Goal: Information Seeking & Learning: Learn about a topic

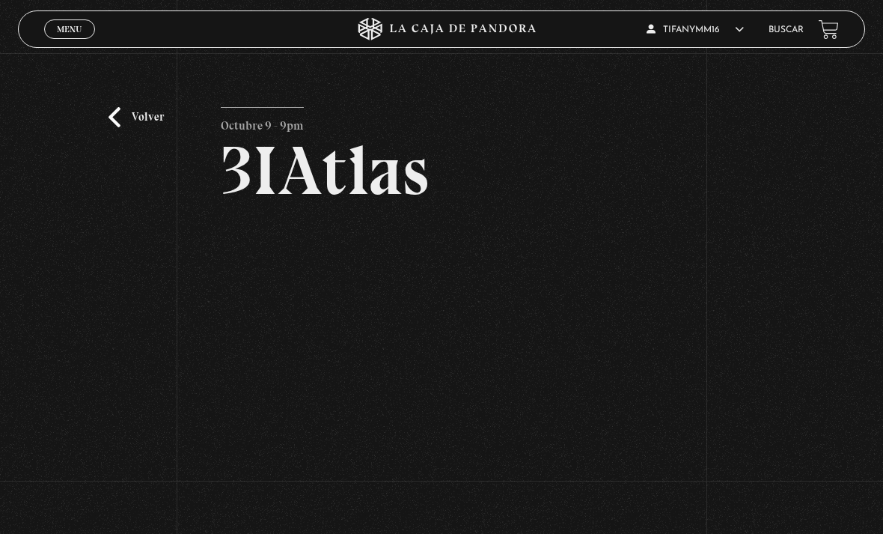
scroll to position [108, 0]
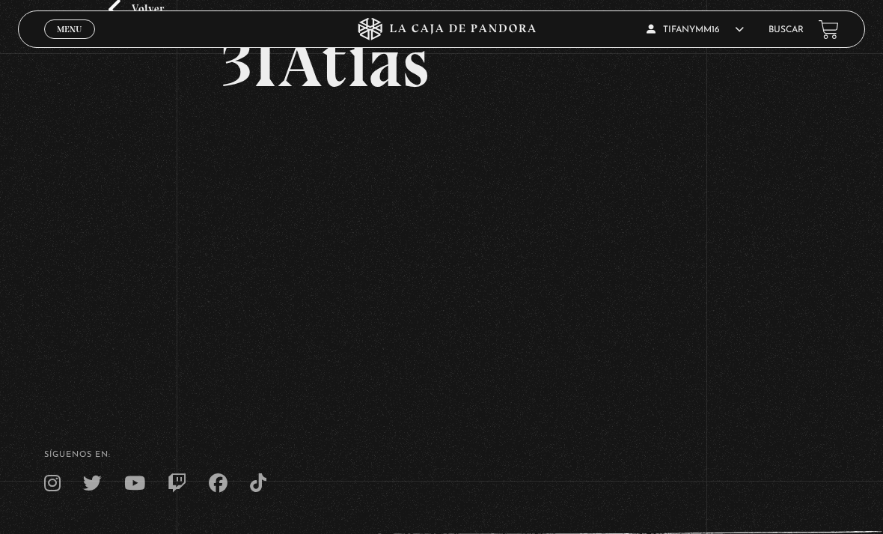
click at [64, 39] on link "Menu Cerrar" at bounding box center [69, 28] width 51 height 19
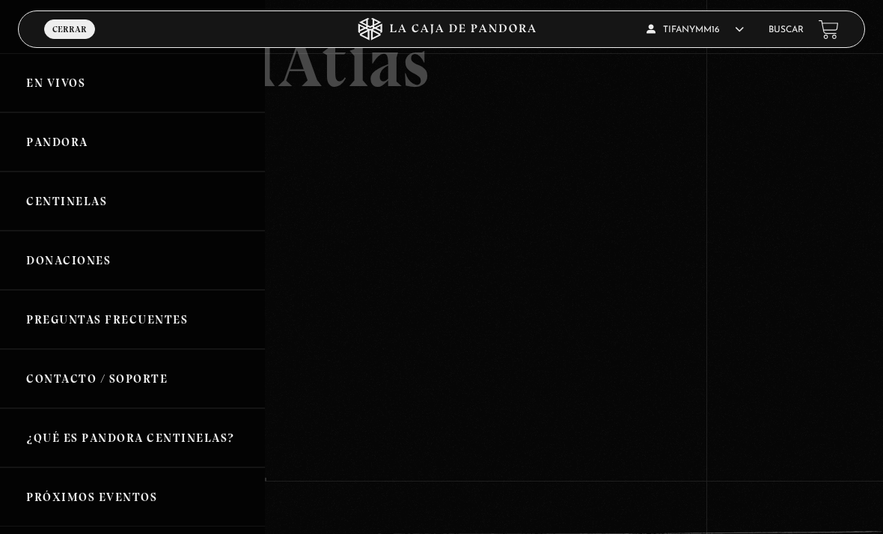
click at [115, 207] on link "Centinelas" at bounding box center [132, 200] width 265 height 59
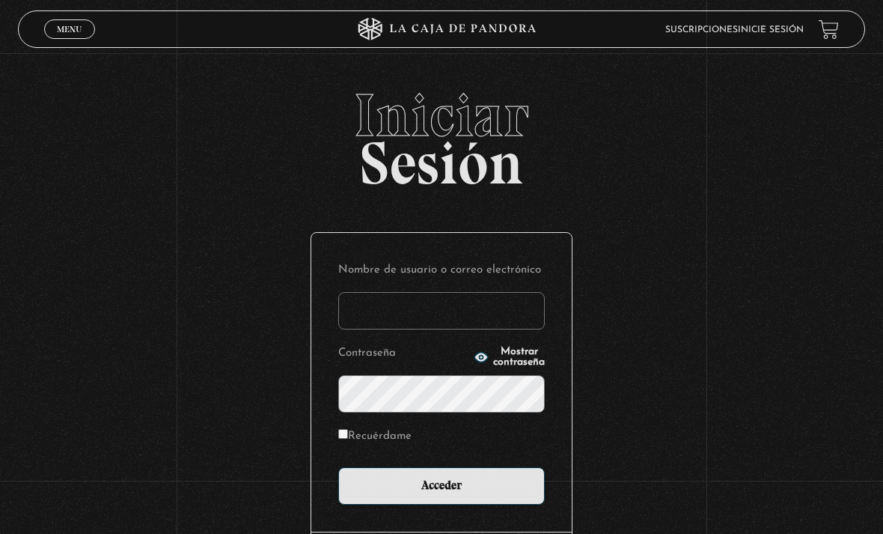
type input "tifanymm16"
click at [442, 493] on input "Acceder" at bounding box center [441, 485] width 207 height 37
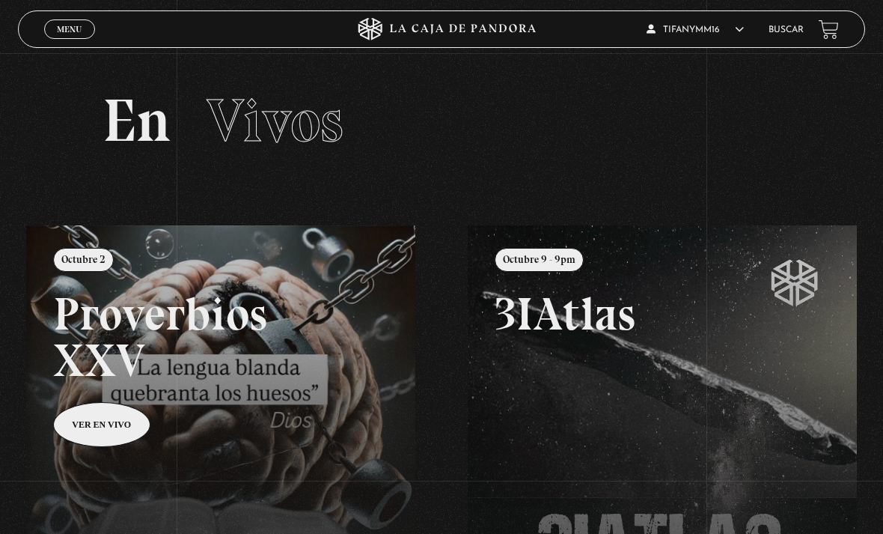
click at [76, 34] on span "Menu" at bounding box center [69, 29] width 25 height 9
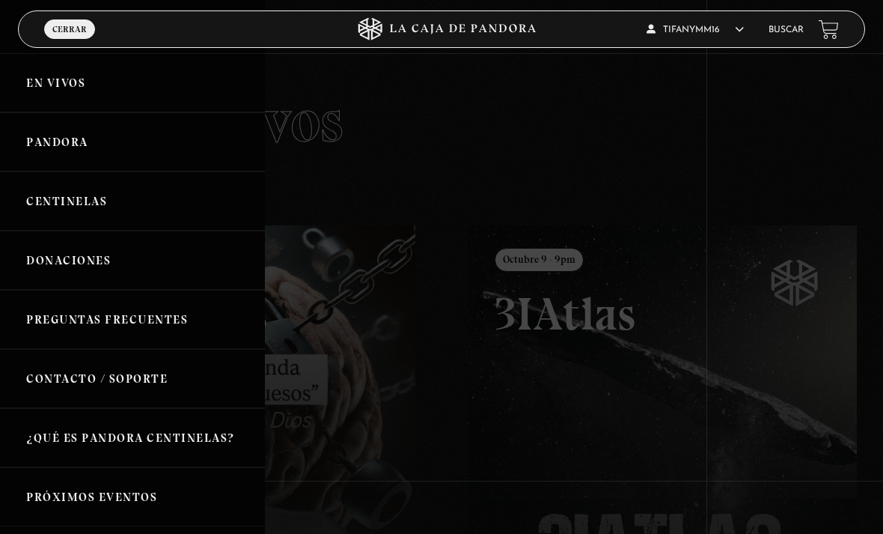
click at [74, 205] on link "Centinelas" at bounding box center [132, 200] width 265 height 59
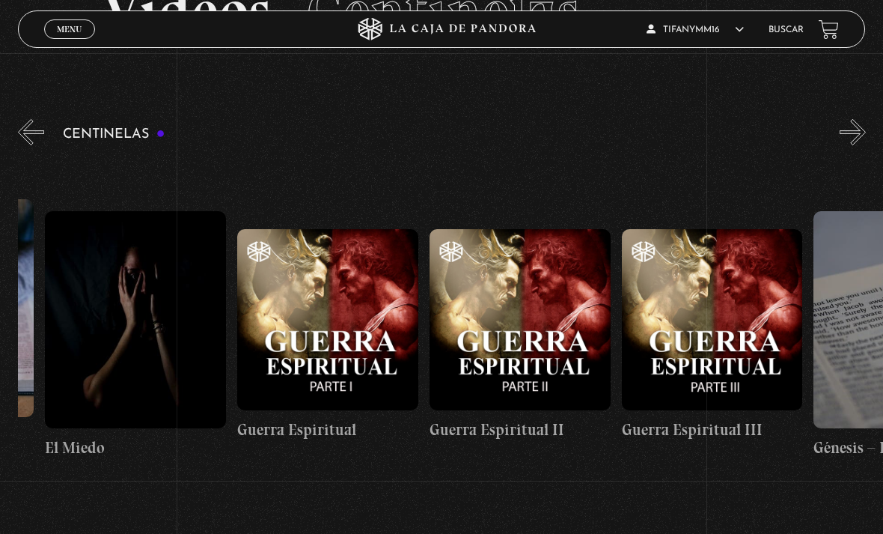
scroll to position [0, 18822]
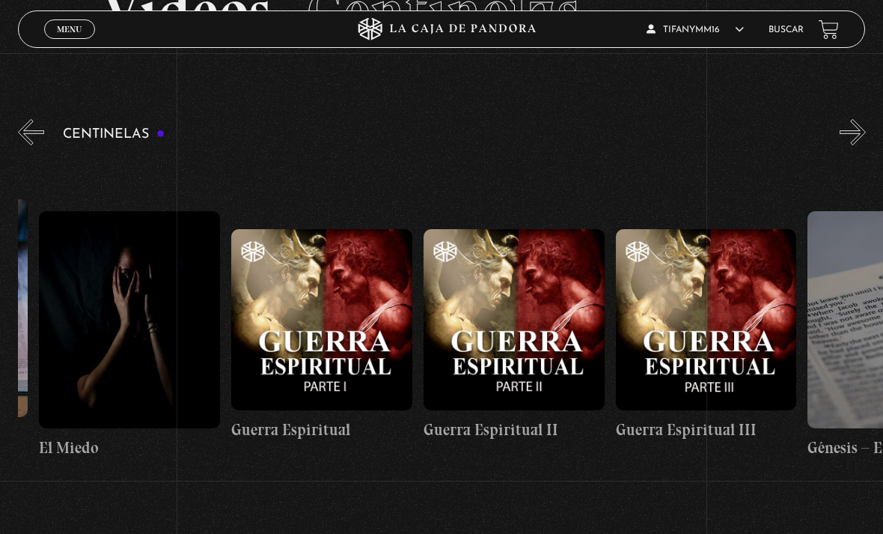
click at [325, 350] on figure at bounding box center [321, 319] width 181 height 181
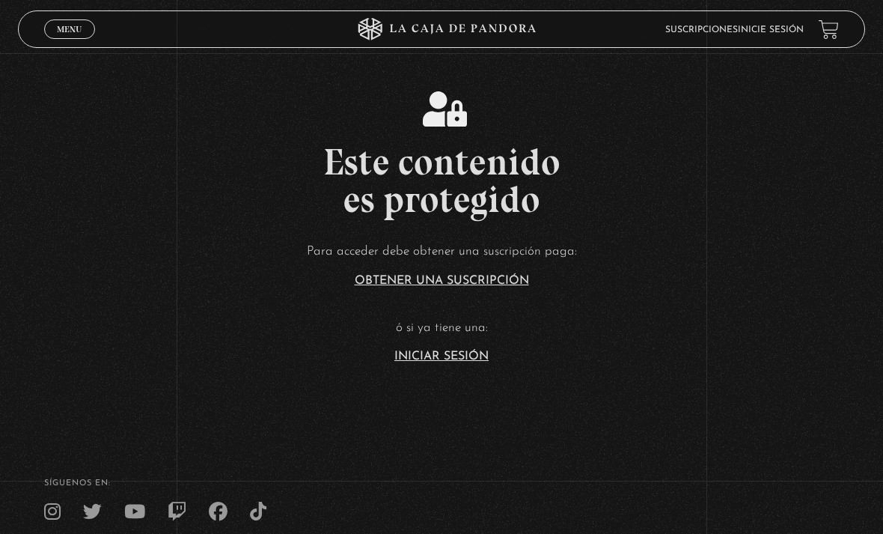
click at [472, 362] on link "Iniciar Sesión" at bounding box center [441, 356] width 94 height 12
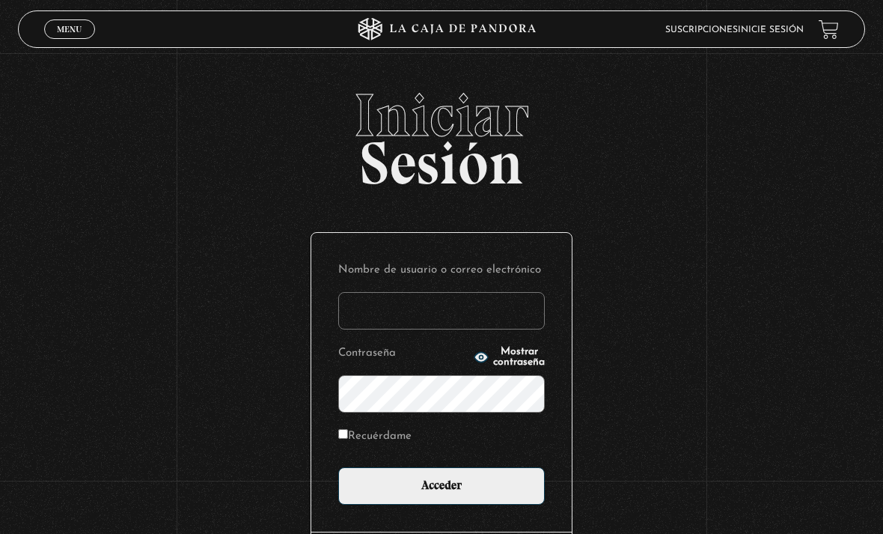
type input "tifanymm16"
click at [442, 493] on input "Acceder" at bounding box center [441, 485] width 207 height 37
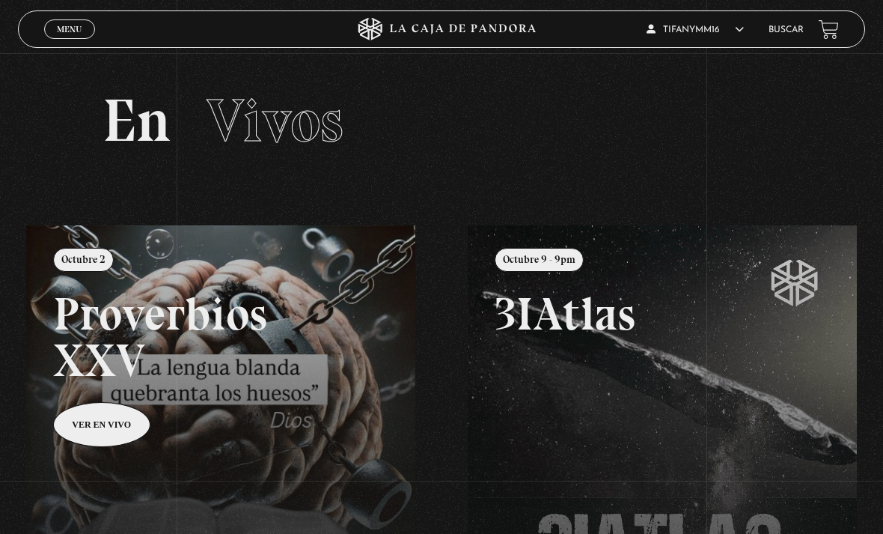
click at [74, 37] on link "Menu Cerrar" at bounding box center [69, 28] width 51 height 19
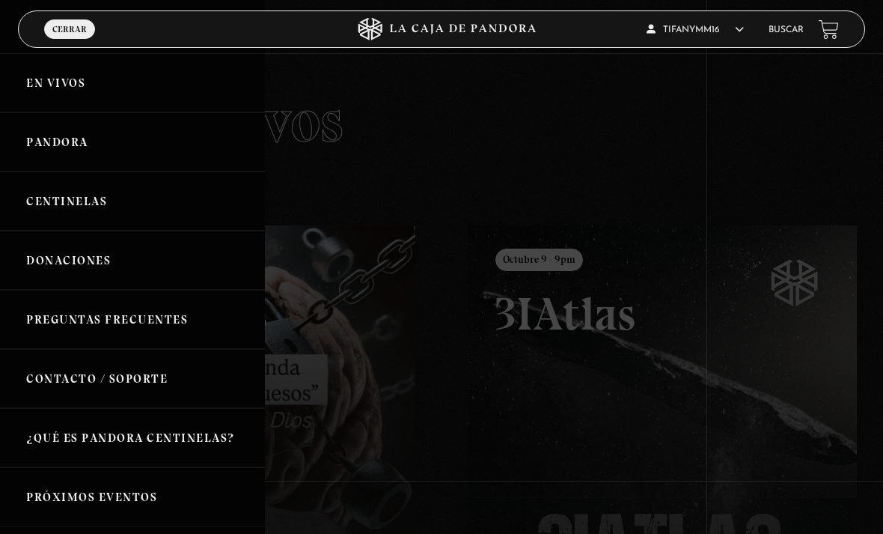
click at [103, 207] on link "Centinelas" at bounding box center [132, 200] width 265 height 59
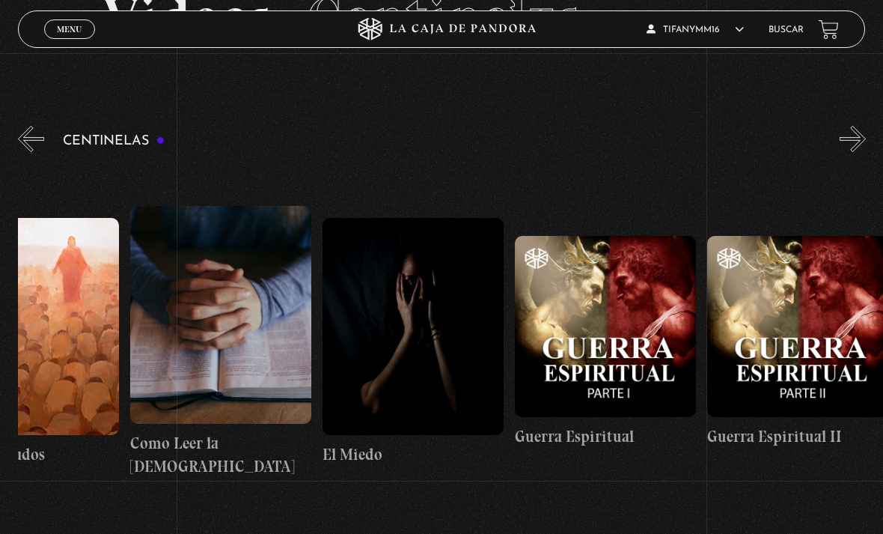
scroll to position [0, 18511]
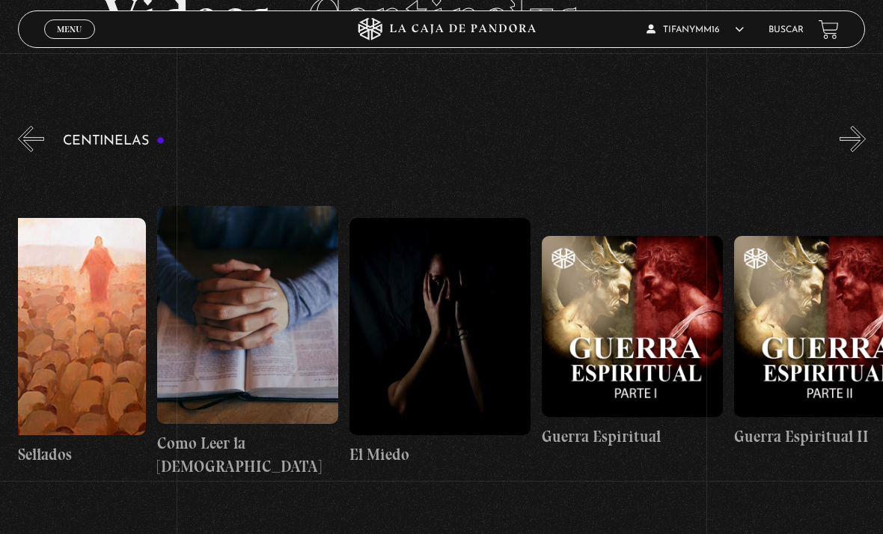
click at [632, 388] on figure at bounding box center [632, 326] width 181 height 181
